Goal: Check status: Check status

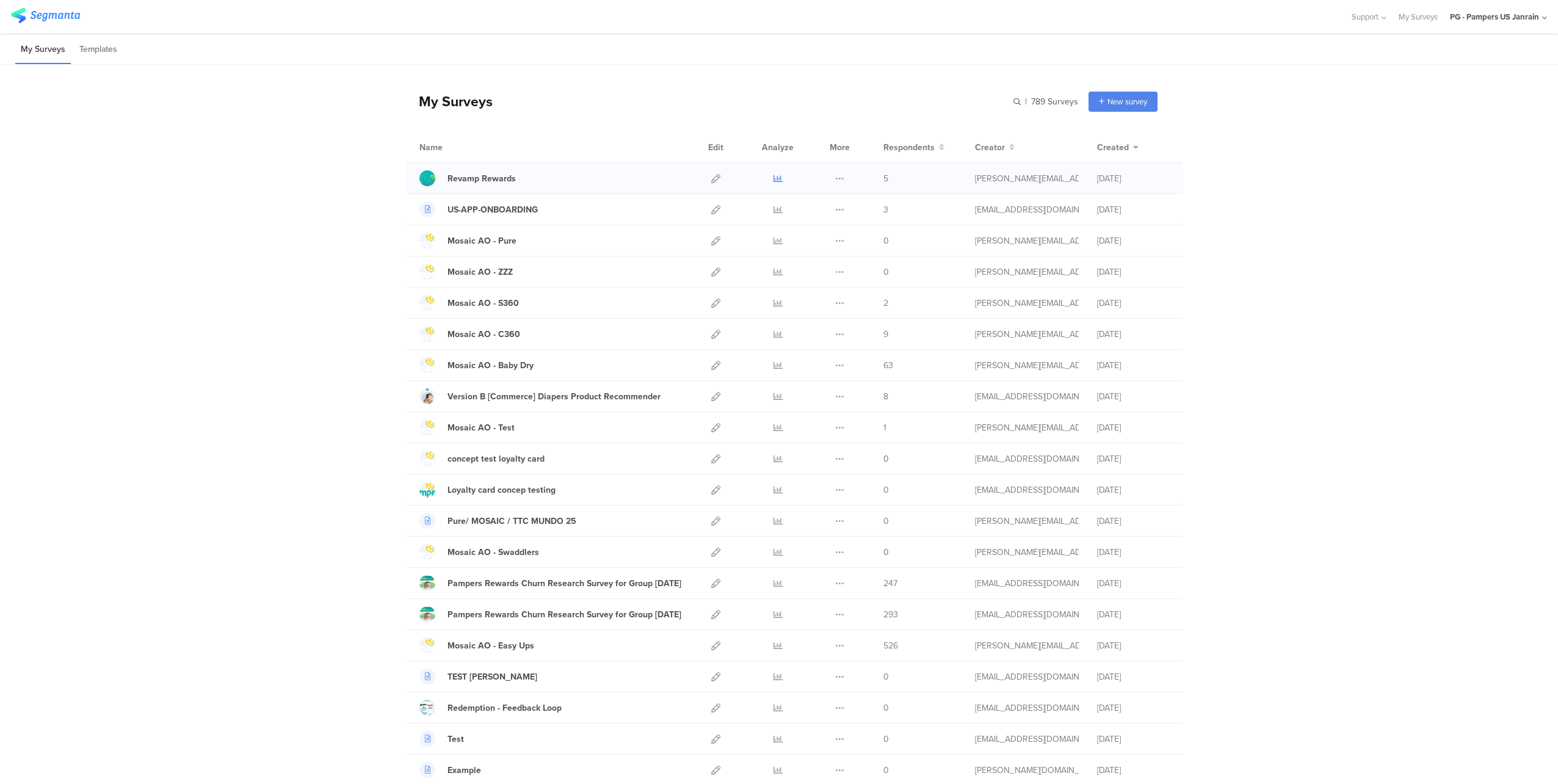
click at [776, 183] on icon at bounding box center [779, 179] width 9 height 9
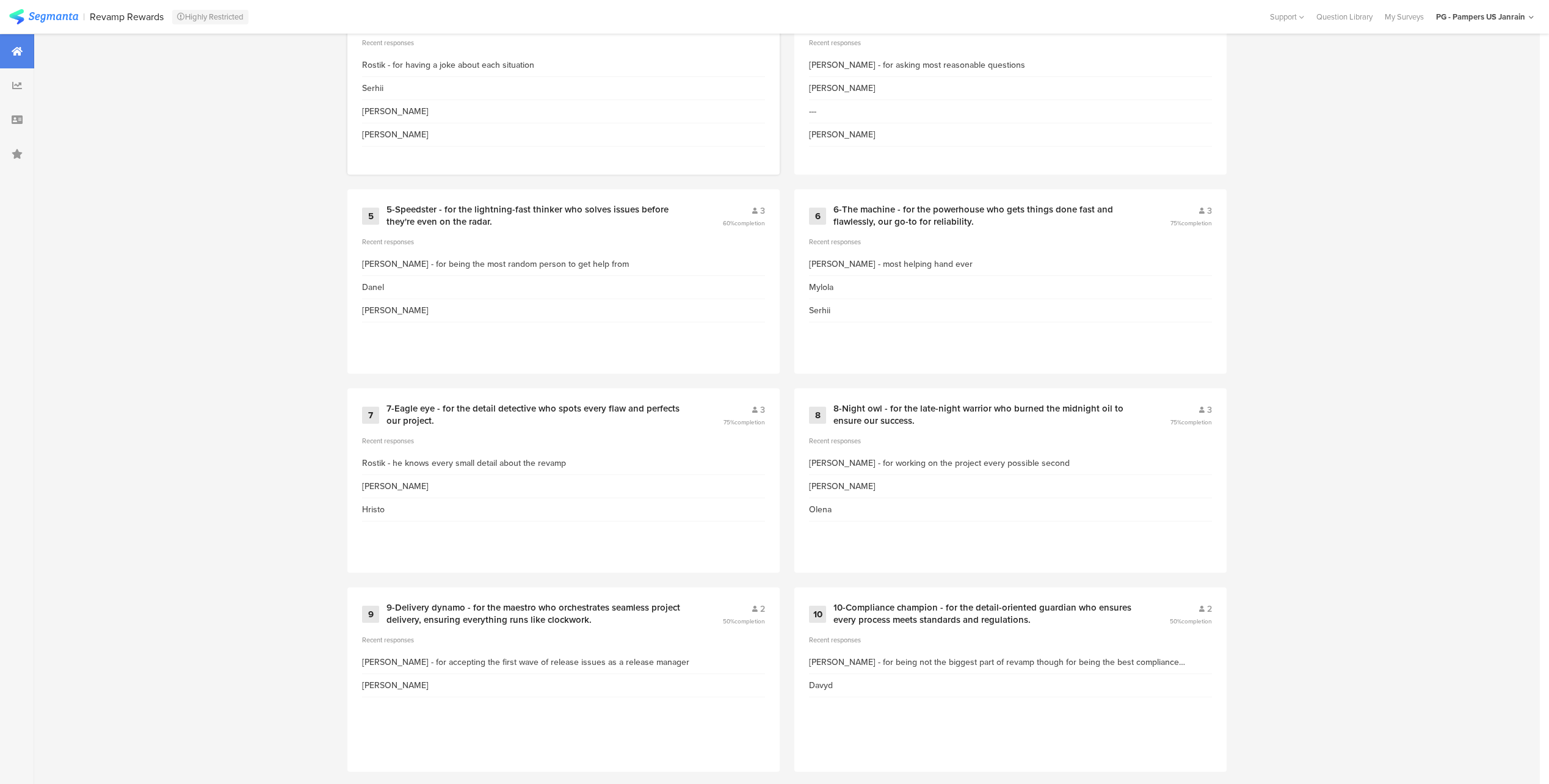
scroll to position [810, 0]
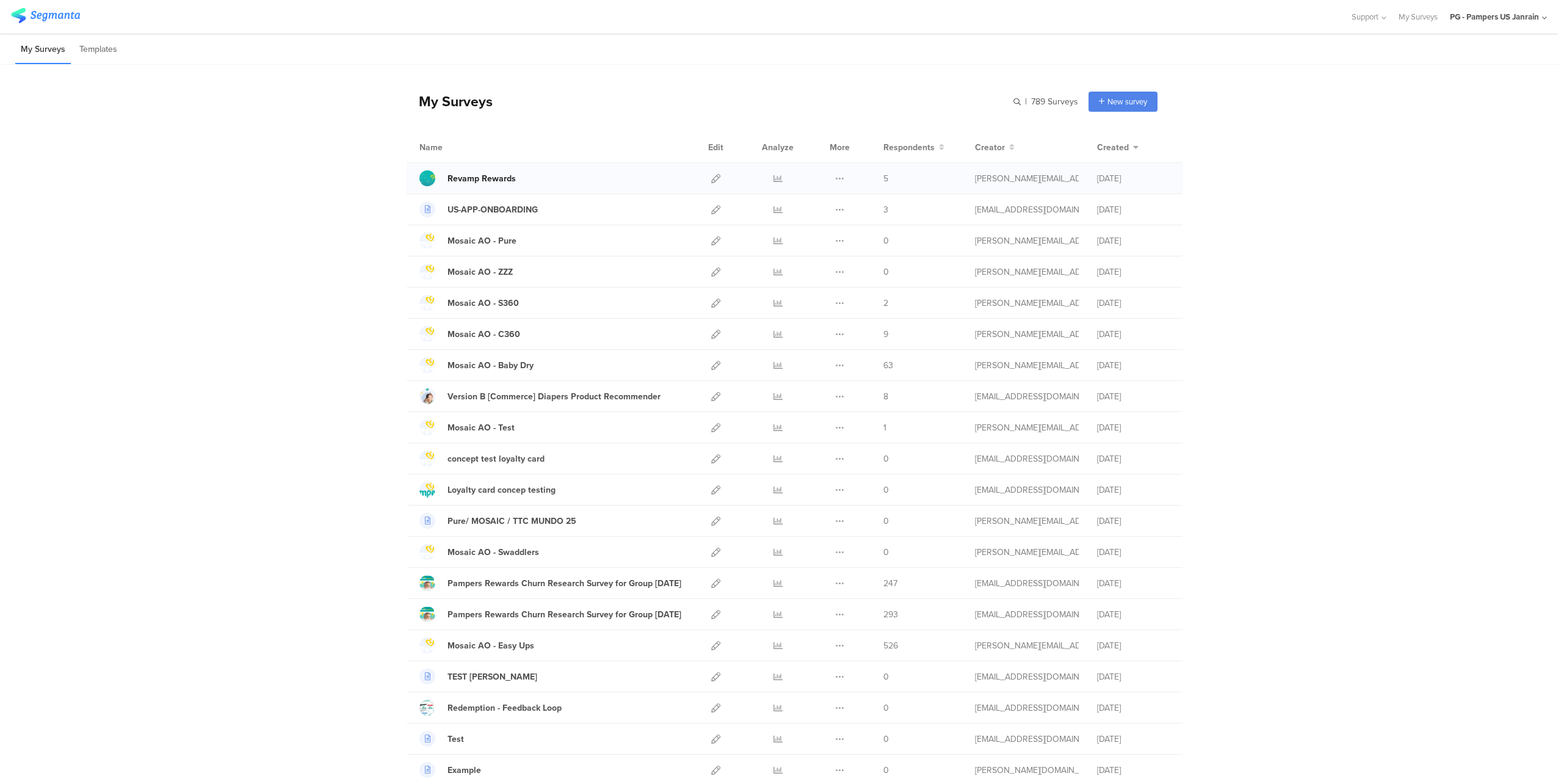
click at [483, 179] on div "Revamp Rewards" at bounding box center [482, 179] width 68 height 13
